Goal: Transaction & Acquisition: Purchase product/service

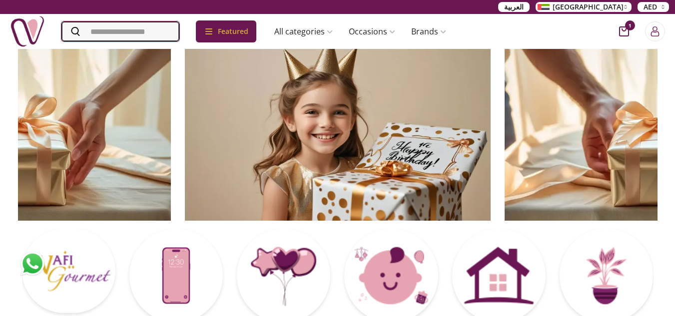
click at [133, 26] on input "Search" at bounding box center [120, 31] width 118 height 20
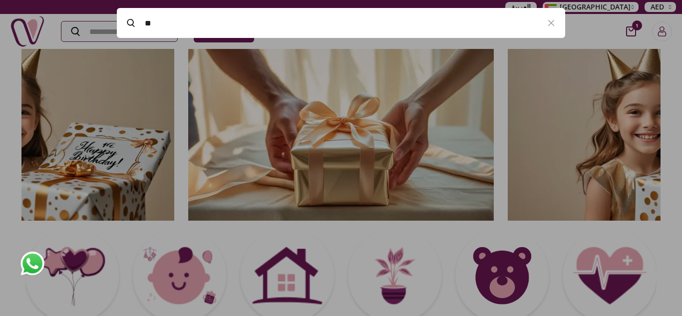
type input "*"
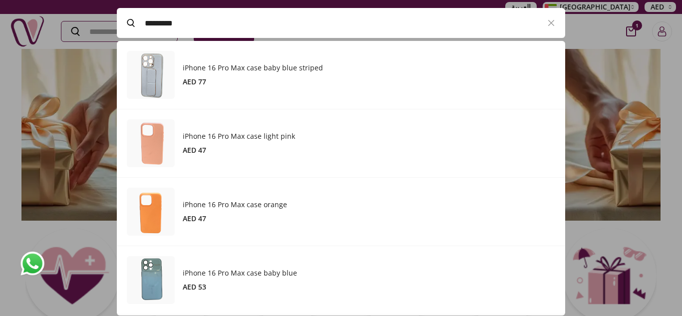
click at [223, 19] on input "*********" at bounding box center [341, 23] width 393 height 28
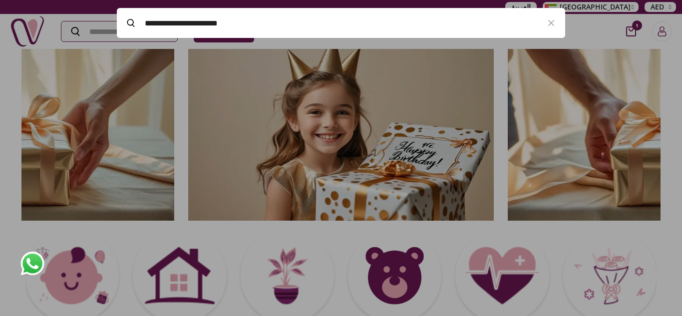
type input "**********"
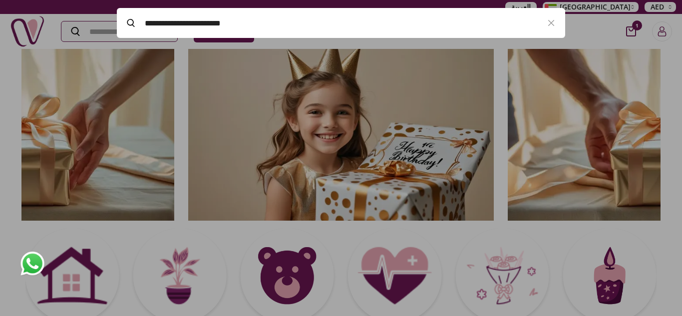
drag, startPoint x: 249, startPoint y: 25, endPoint x: 0, endPoint y: 3, distance: 249.7
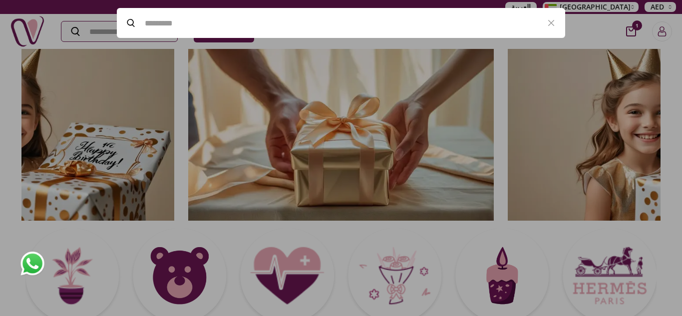
click at [674, 176] on div at bounding box center [341, 158] width 682 height 316
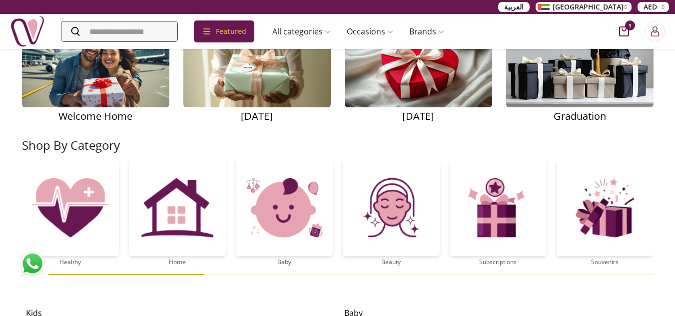
scroll to position [1598, 0]
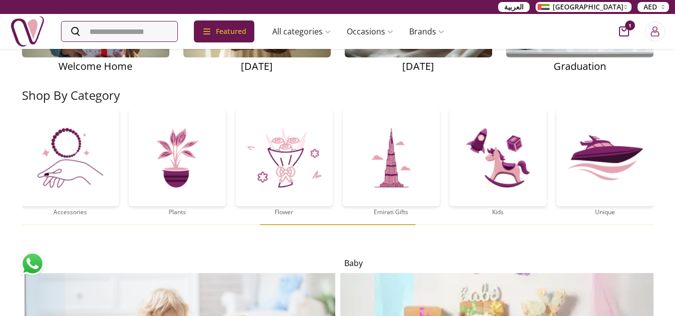
drag, startPoint x: 554, startPoint y: 164, endPoint x: 0, endPoint y: 139, distance: 554.4
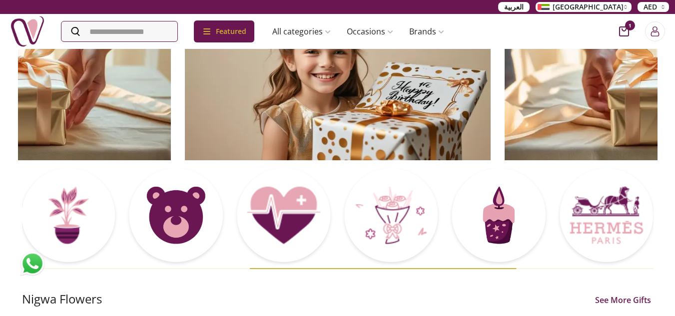
scroll to position [150, 0]
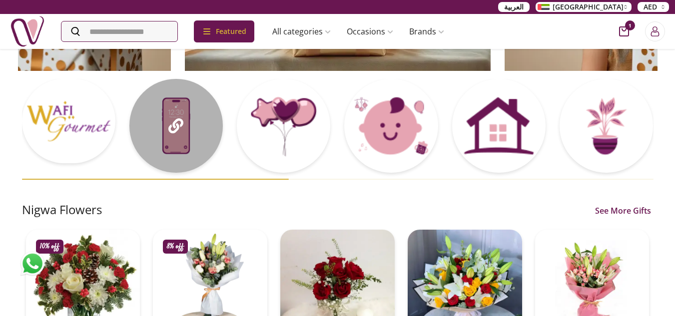
click at [184, 149] on div at bounding box center [175, 125] width 93 height 93
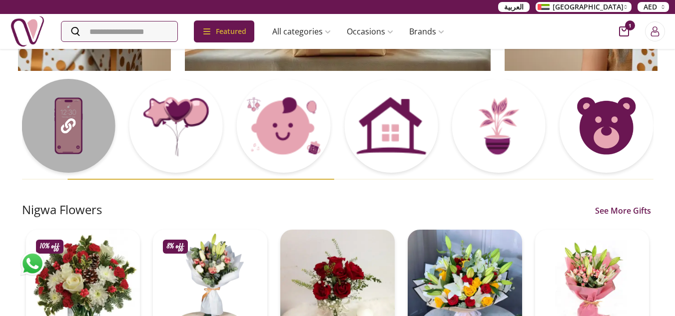
click at [65, 150] on div at bounding box center [67, 125] width 93 height 93
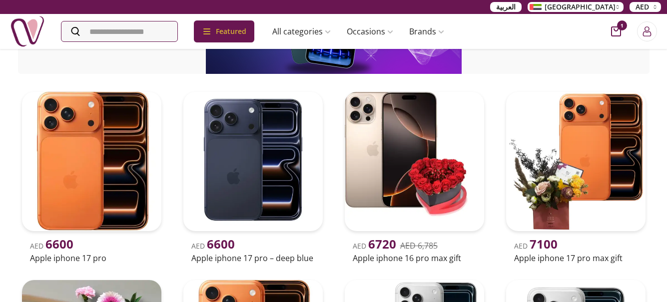
scroll to position [150, 0]
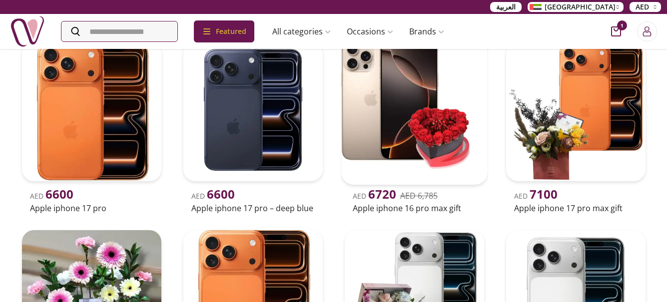
click at [375, 208] on h2 "Apple iphone 16 pro max gift" at bounding box center [414, 208] width 123 height 12
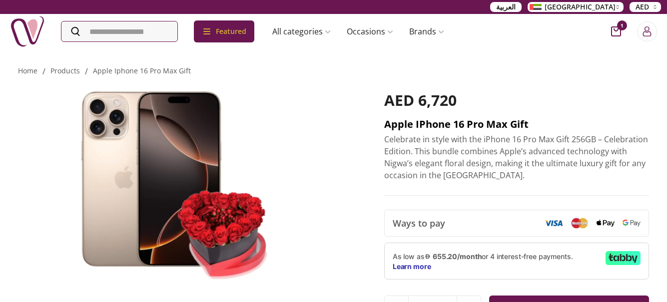
click at [402, 118] on h2 "Apple iPhone 16 Pro Max Gift" at bounding box center [516, 124] width 265 height 14
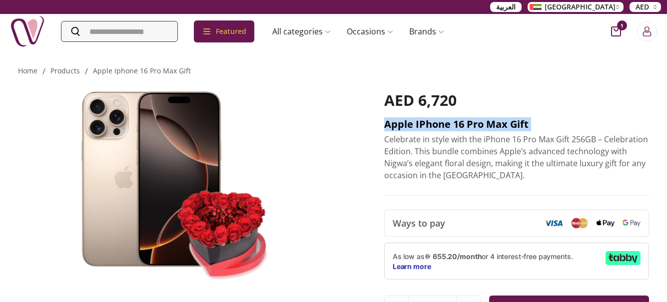
click at [402, 118] on h2 "Apple iPhone 16 Pro Max Gift" at bounding box center [516, 124] width 265 height 14
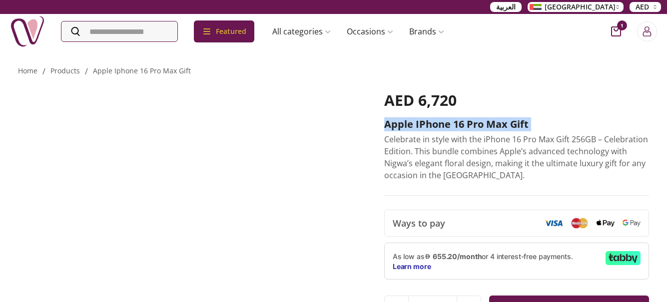
copy h2 "Apple iPhone 16 Pro Max Gift"
